Goal: Information Seeking & Learning: Learn about a topic

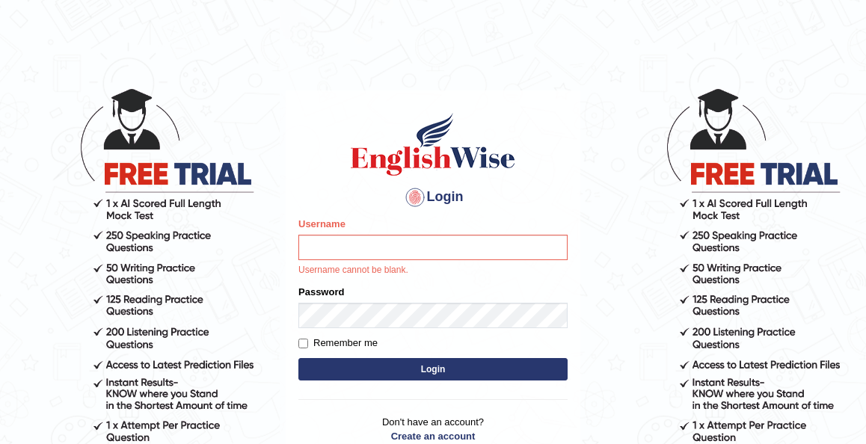
click at [322, 242] on input "Username" at bounding box center [433, 247] width 269 height 25
type input "kennyg_"
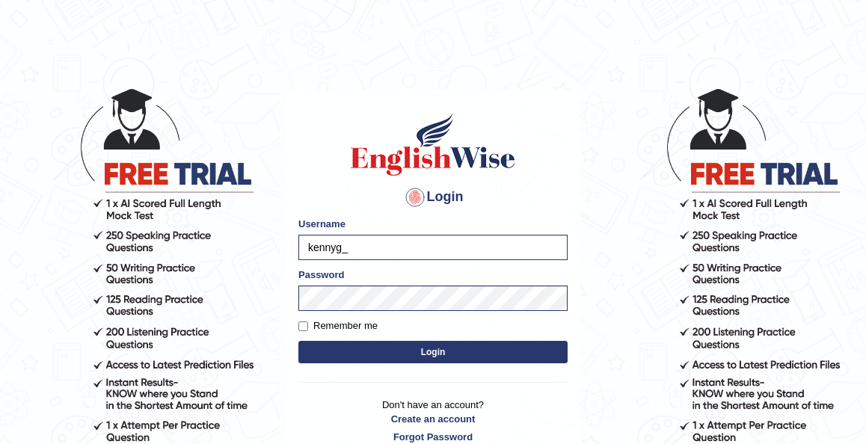
click at [429, 355] on button "Login" at bounding box center [433, 352] width 269 height 22
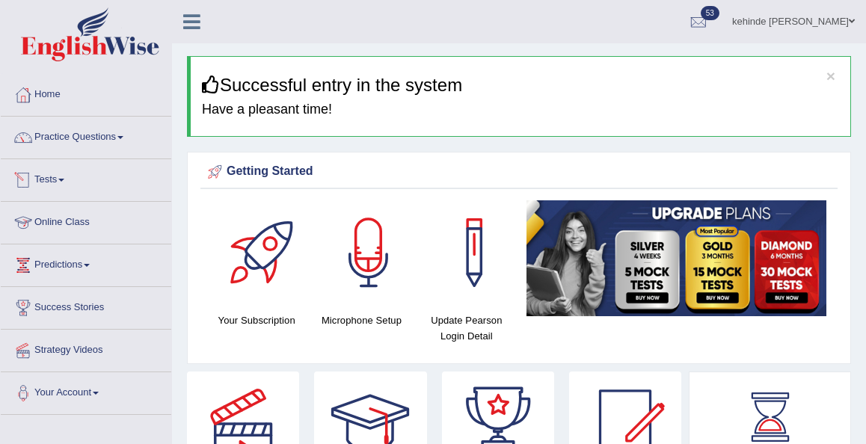
click at [61, 224] on link "Online Class" at bounding box center [86, 220] width 171 height 37
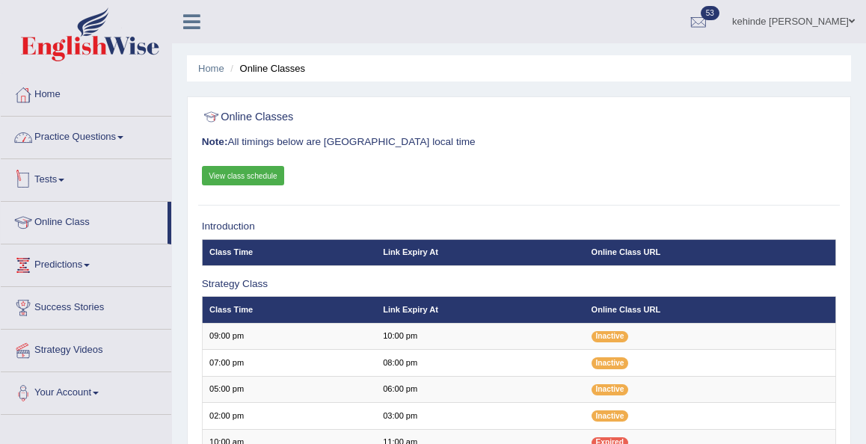
click at [79, 138] on link "Practice Questions" at bounding box center [86, 135] width 171 height 37
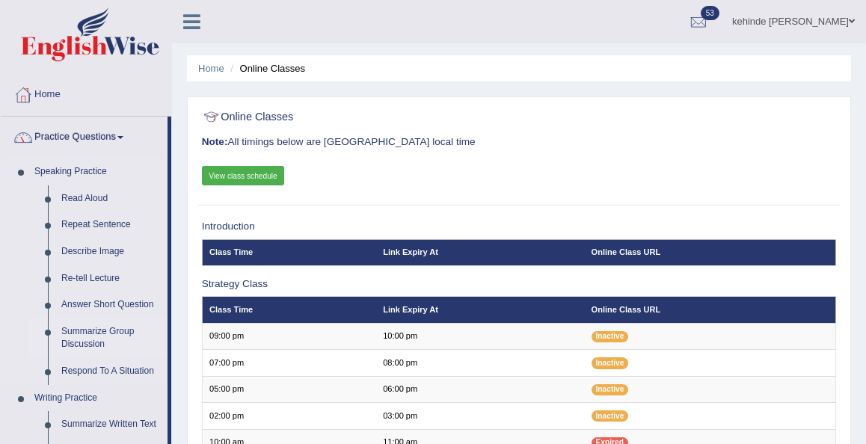
click at [104, 334] on link "Summarize Group Discussion" at bounding box center [111, 339] width 113 height 40
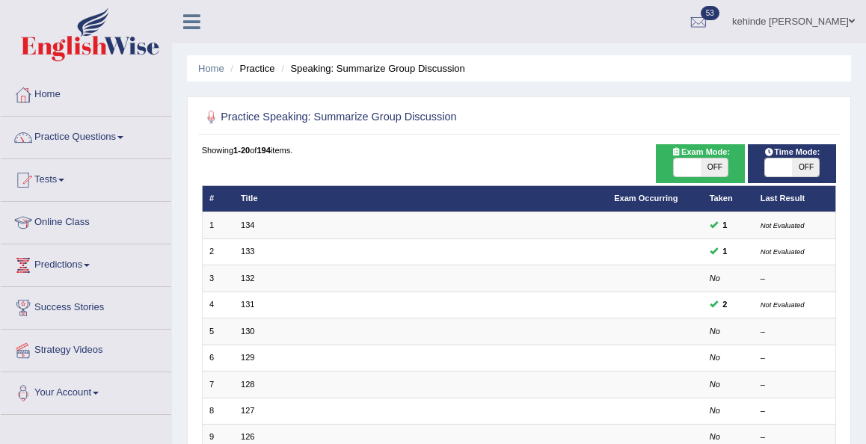
click at [711, 171] on span "OFF" at bounding box center [714, 168] width 27 height 18
checkbox input "true"
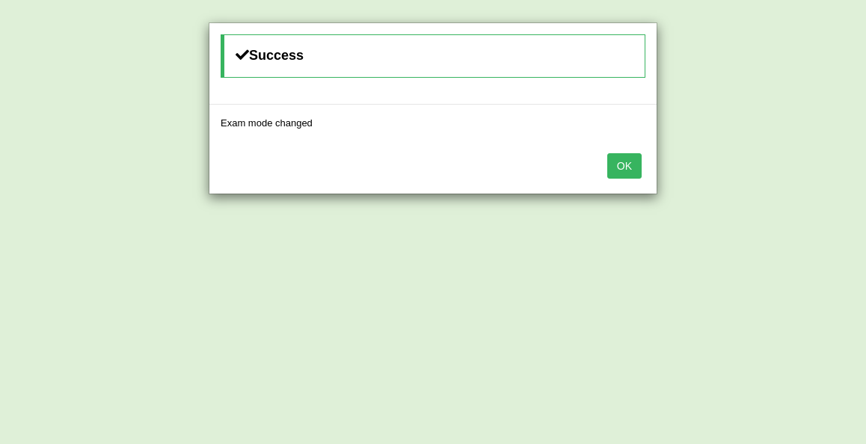
click at [626, 165] on button "OK" at bounding box center [625, 165] width 34 height 25
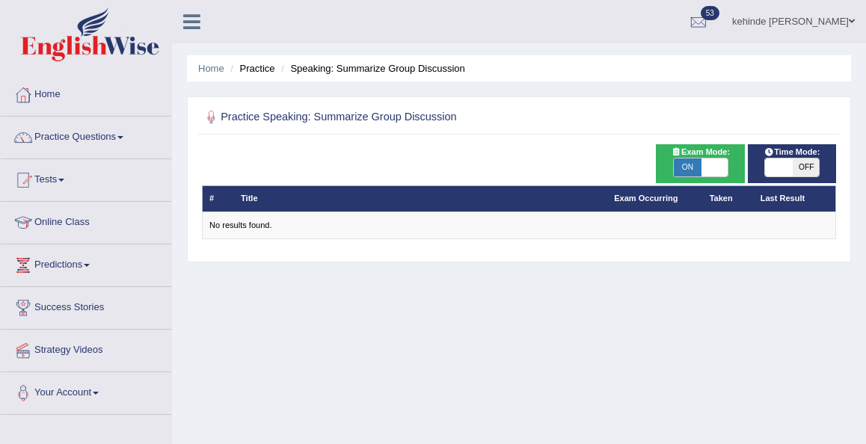
click at [795, 161] on span "OFF" at bounding box center [805, 168] width 27 height 18
checkbox input "true"
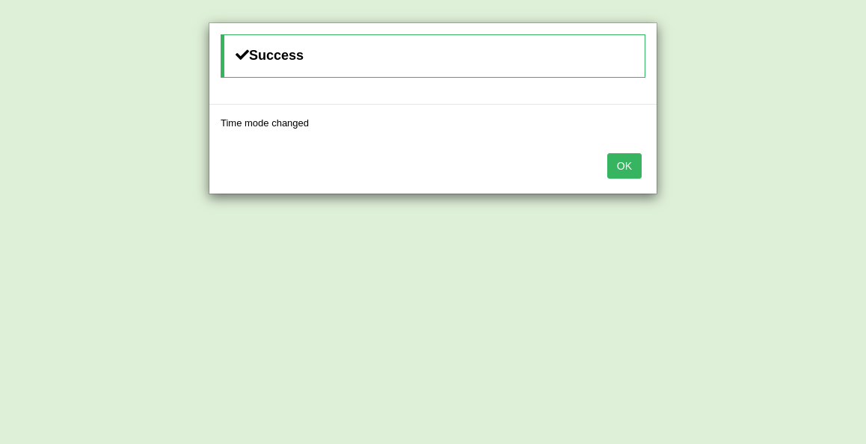
click at [611, 173] on button "OK" at bounding box center [625, 165] width 34 height 25
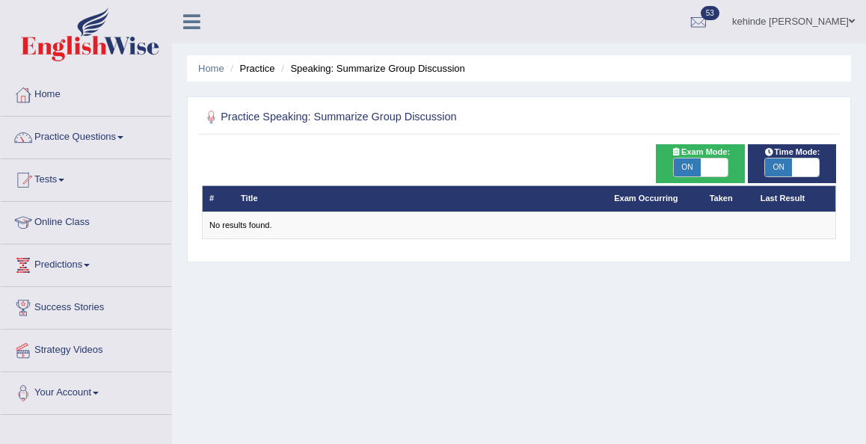
click at [684, 163] on span "ON" at bounding box center [687, 168] width 27 height 18
checkbox input "false"
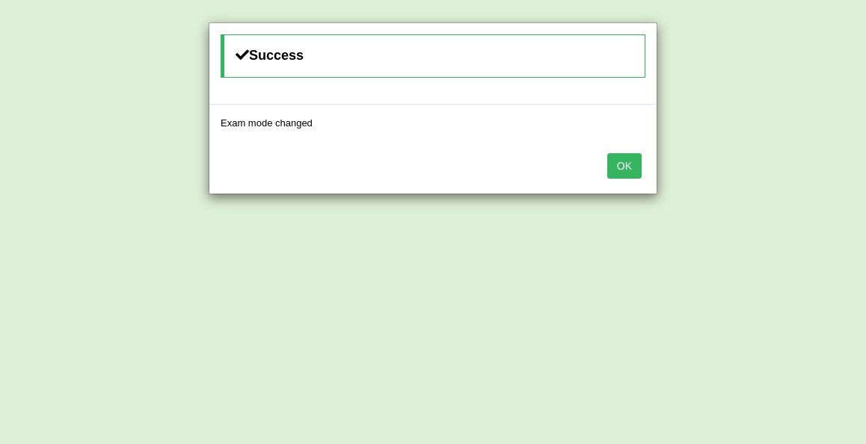
click at [625, 167] on button "OK" at bounding box center [625, 165] width 34 height 25
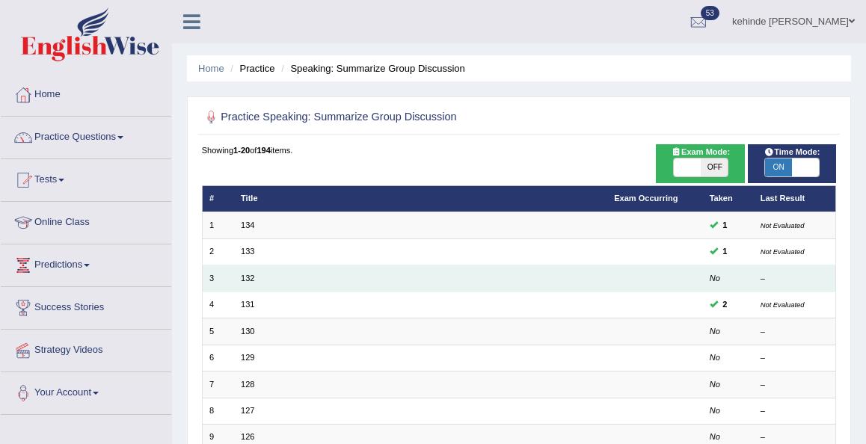
click at [239, 275] on td "132" at bounding box center [420, 279] width 373 height 26
click at [250, 274] on link "132" at bounding box center [247, 278] width 13 height 9
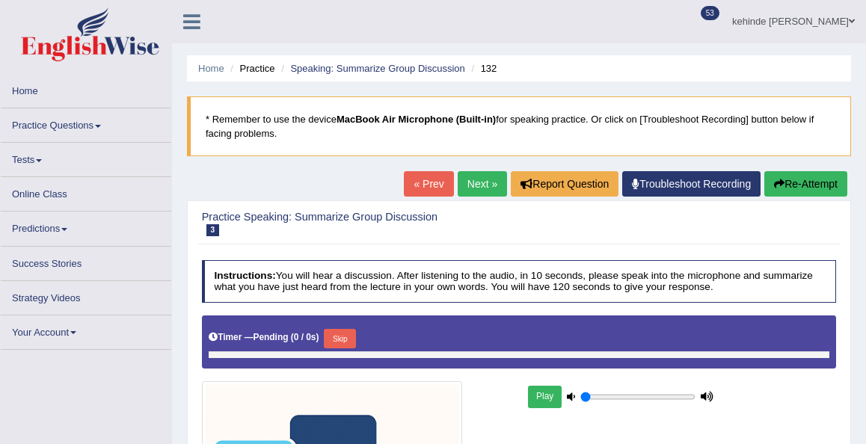
type input "0.85"
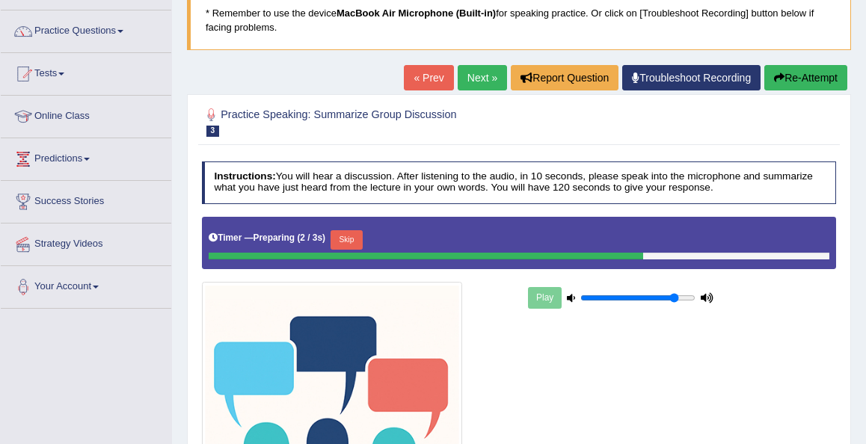
scroll to position [120, 0]
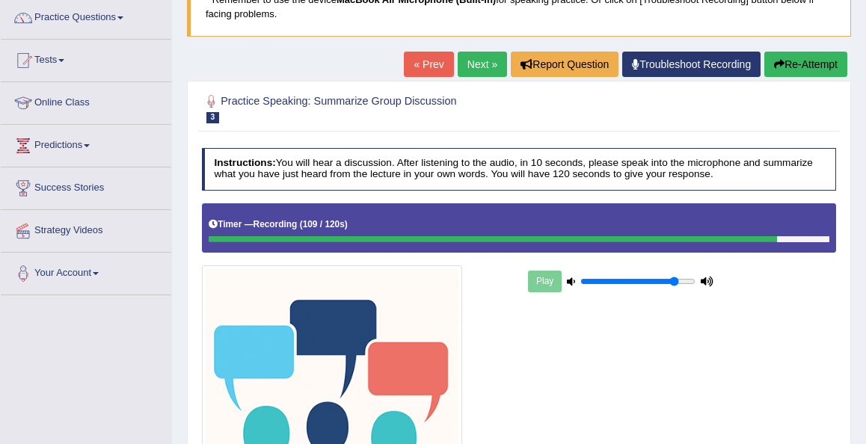
click at [715, 340] on div "Play" at bounding box center [519, 365] width 648 height 323
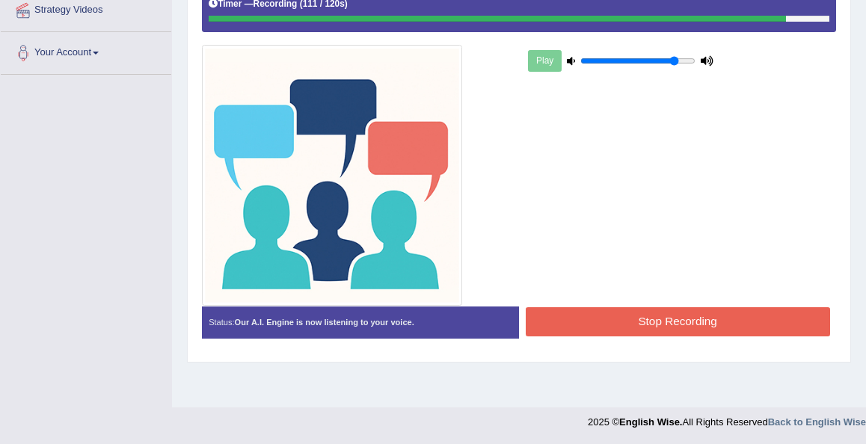
scroll to position [341, 0]
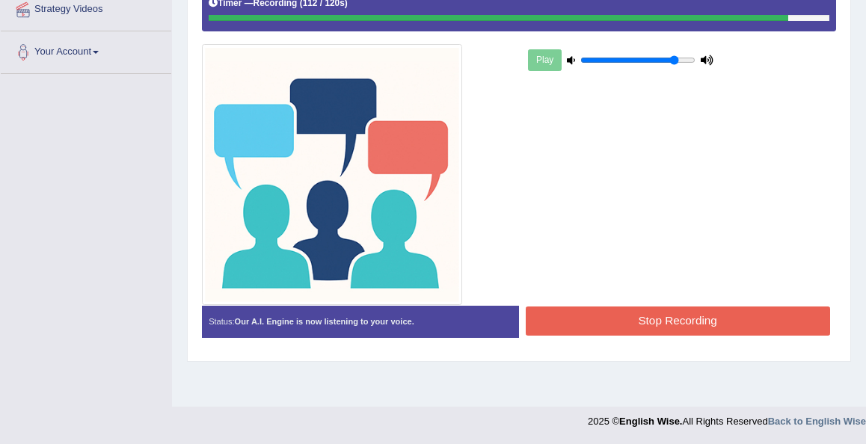
click at [691, 331] on button "Stop Recording" at bounding box center [678, 321] width 305 height 29
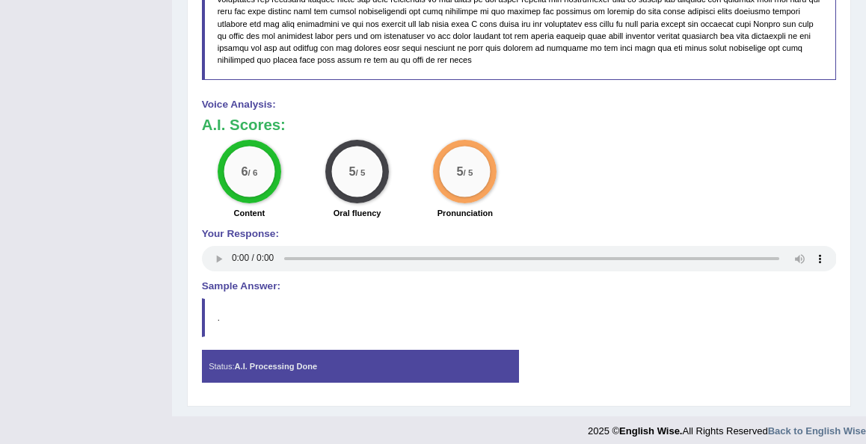
scroll to position [1007, 0]
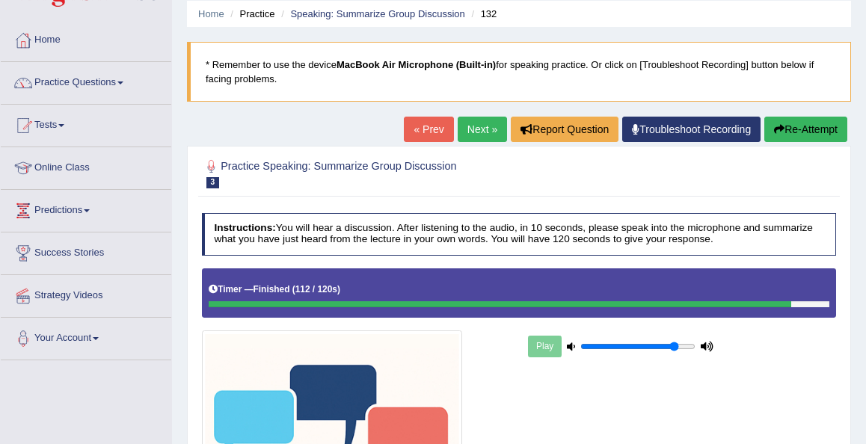
scroll to position [49, 0]
